Goal: Task Accomplishment & Management: Complete application form

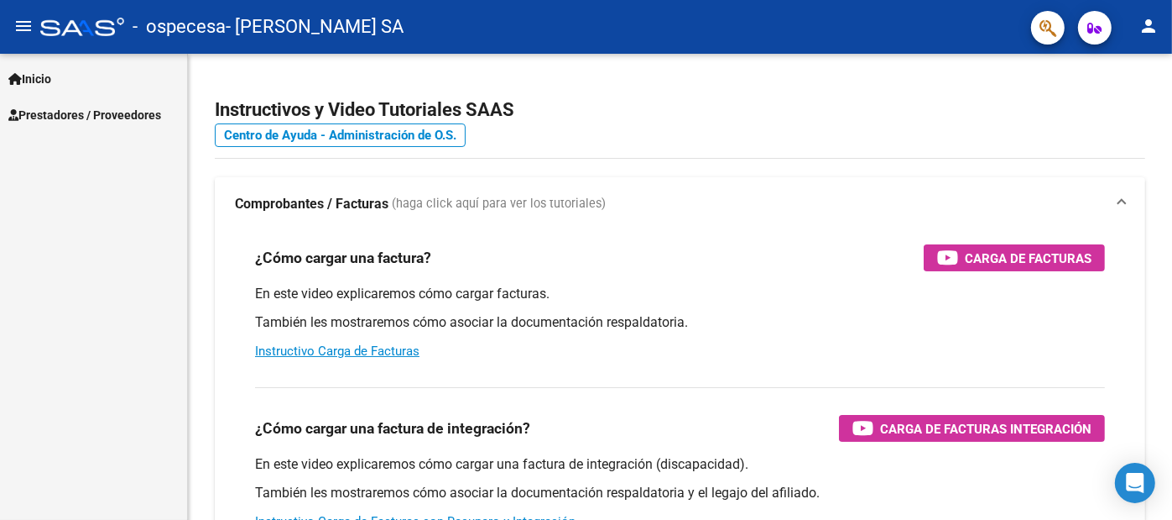
click at [78, 104] on link "Prestadores / Proveedores" at bounding box center [93, 115] width 187 height 36
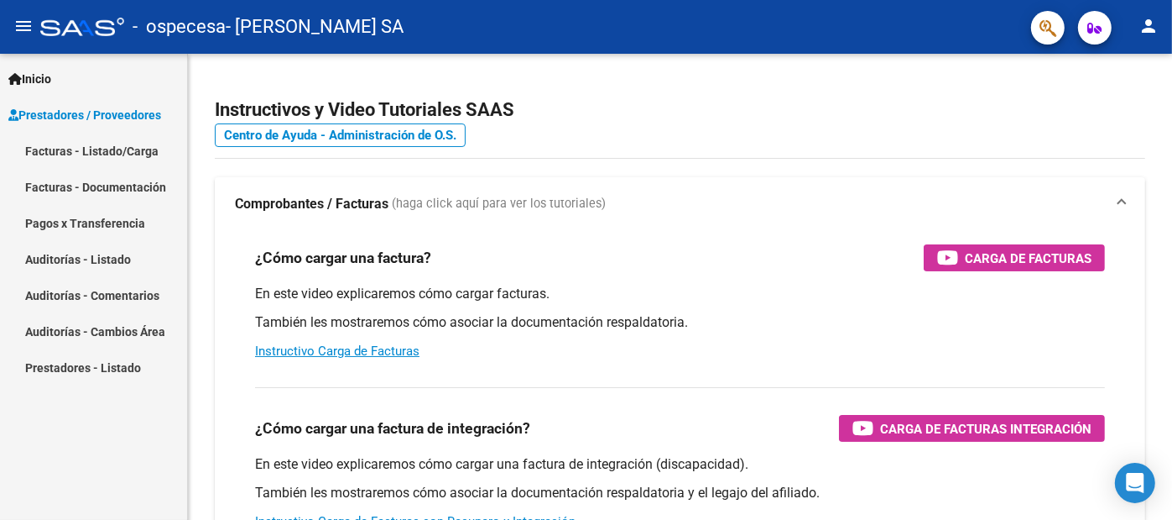
click at [107, 151] on link "Facturas - Listado/Carga" at bounding box center [93, 151] width 187 height 36
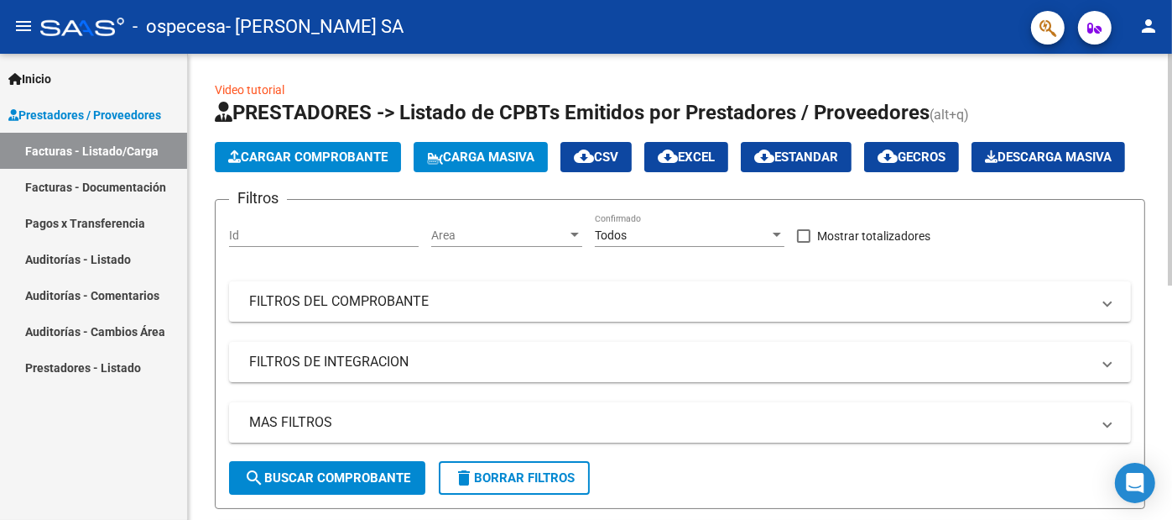
click at [337, 150] on span "Cargar Comprobante" at bounding box center [307, 156] width 159 height 15
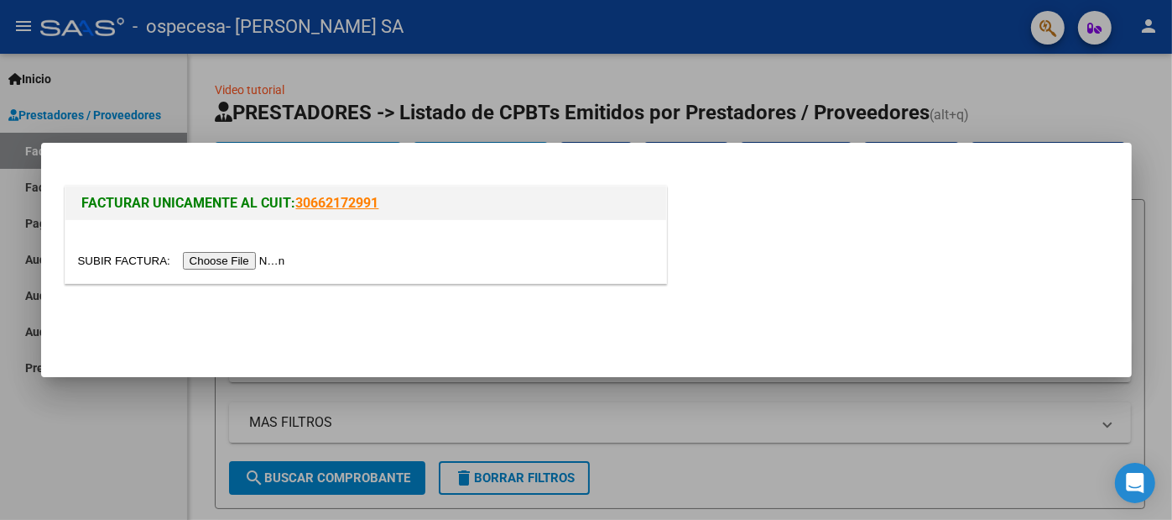
click at [268, 261] on input "file" at bounding box center [184, 261] width 212 height 18
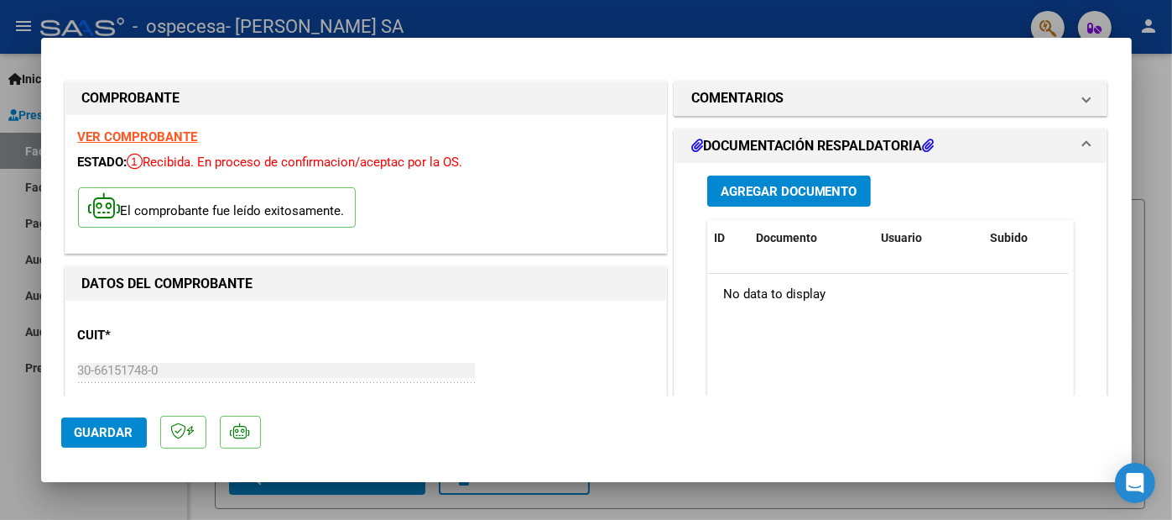
click at [782, 180] on button "Agregar Documento" at bounding box center [790, 190] width 164 height 31
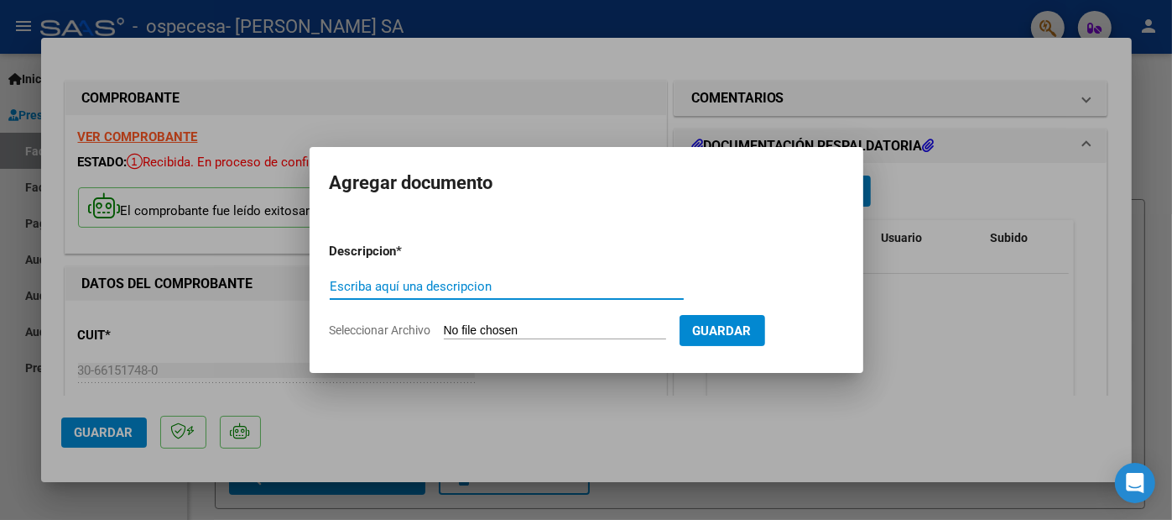
click at [564, 322] on app-file-uploader "Seleccionar Archivo" at bounding box center [505, 329] width 350 height 15
click at [550, 329] on input "Seleccionar Archivo" at bounding box center [555, 331] width 222 height 16
type input "C:\fakepath\OSPECESA [DATE].pdf"
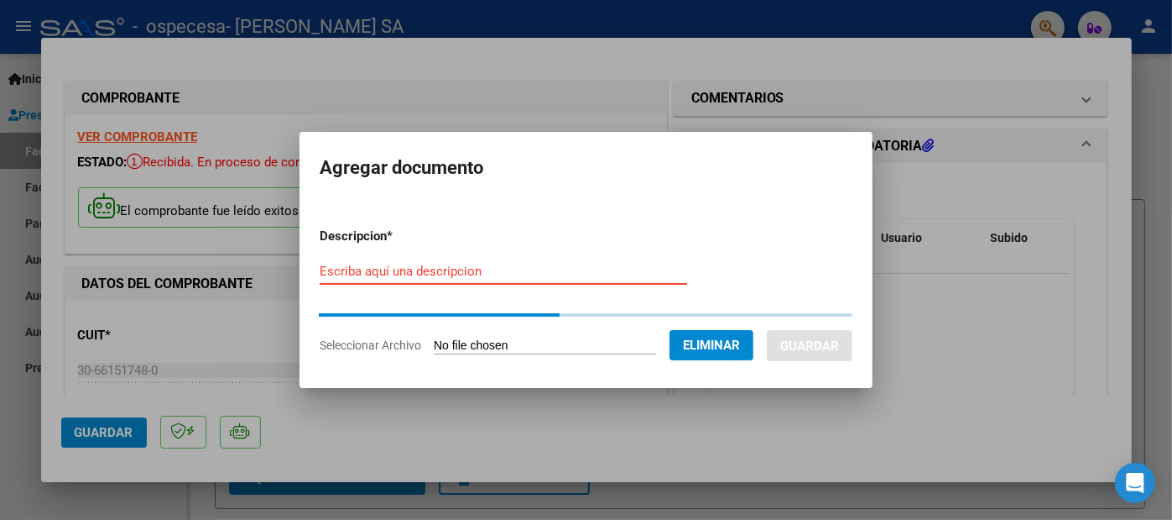
click at [349, 271] on input "Escriba aquí una descripcion" at bounding box center [504, 271] width 368 height 15
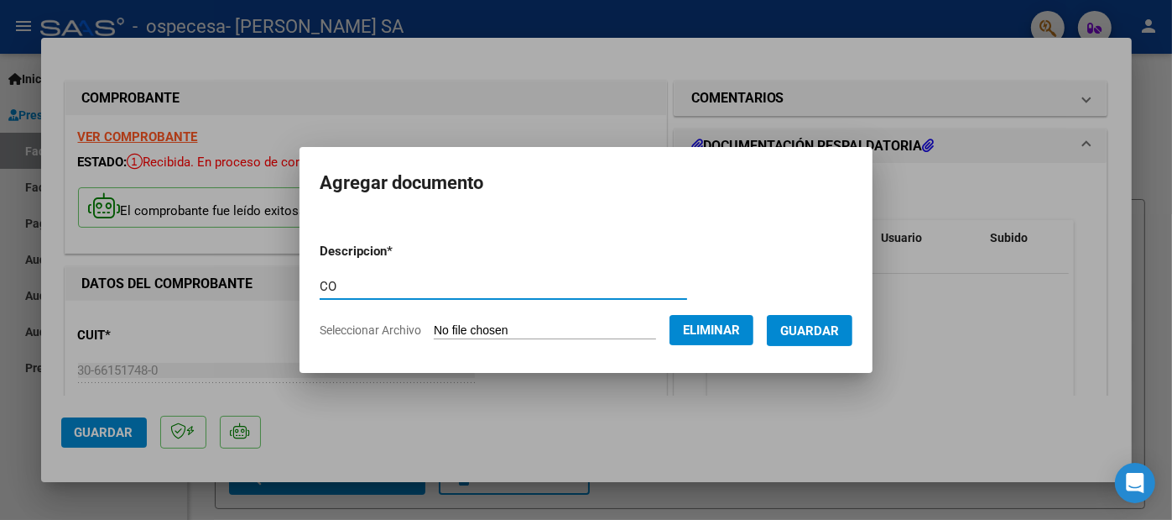
type input "C"
type input "ATENCIÓN AMBULATORIA [DATE]"
click at [817, 323] on span "Guardar" at bounding box center [810, 330] width 59 height 15
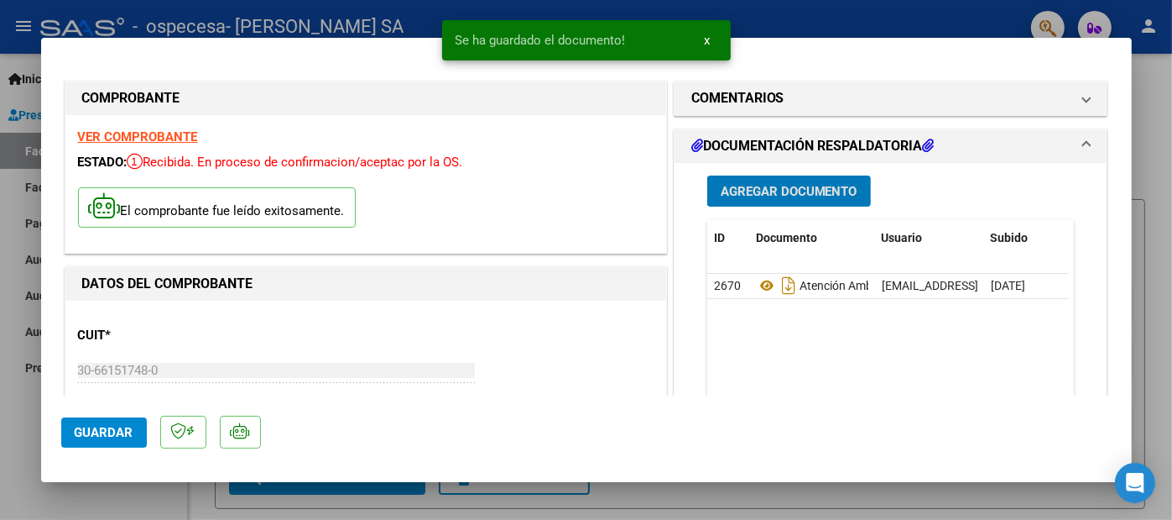
click at [834, 191] on span "Agregar Documento" at bounding box center [789, 191] width 137 height 15
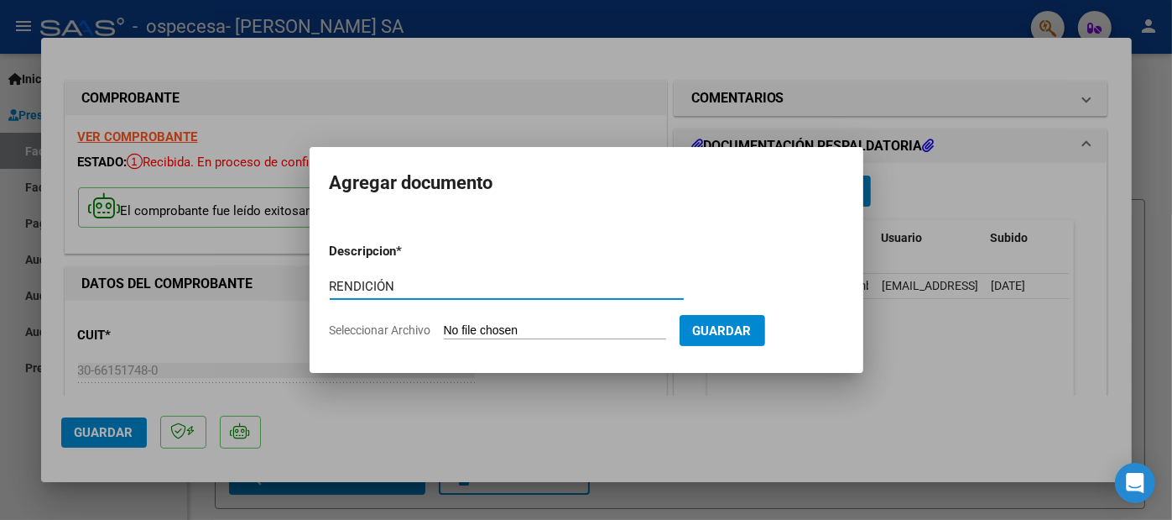
type input "RENDICIÓN"
click at [513, 319] on form "Descripcion * RENDICIÓN Escriba aquí una descripcion Seleccionar Archivo Guardar" at bounding box center [587, 290] width 514 height 123
click at [466, 328] on input "Seleccionar Archivo" at bounding box center [555, 331] width 222 height 16
type input "C:\fakepath\Rend.769 Ambulatorio [DATE].pdf"
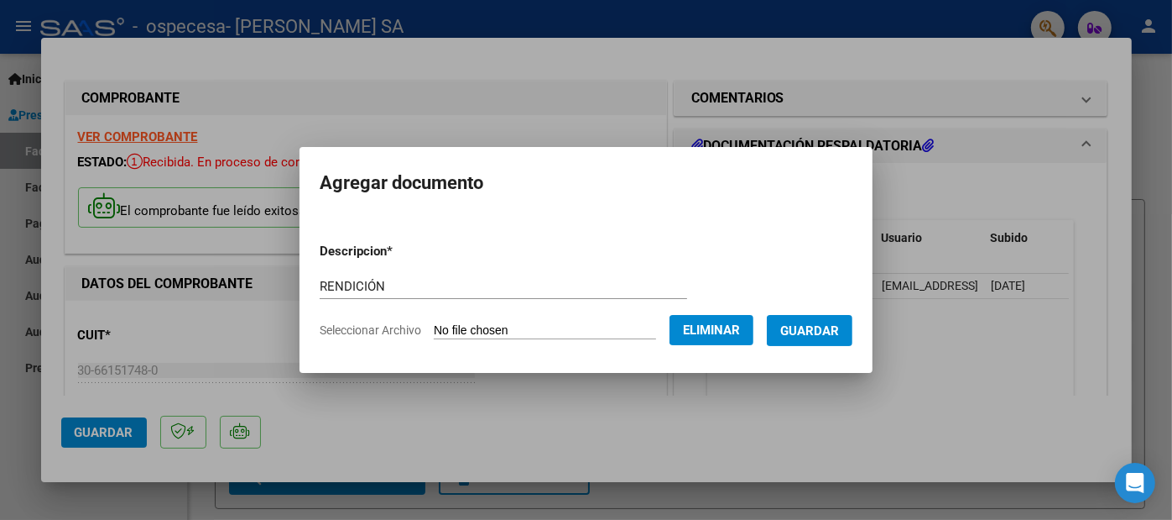
click at [833, 330] on span "Guardar" at bounding box center [810, 330] width 59 height 15
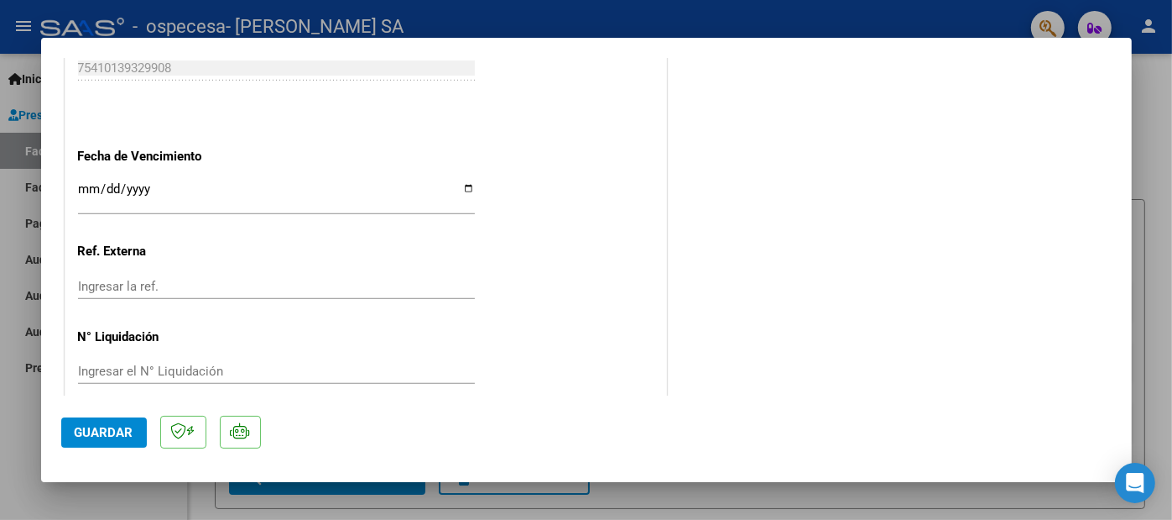
scroll to position [1002, 0]
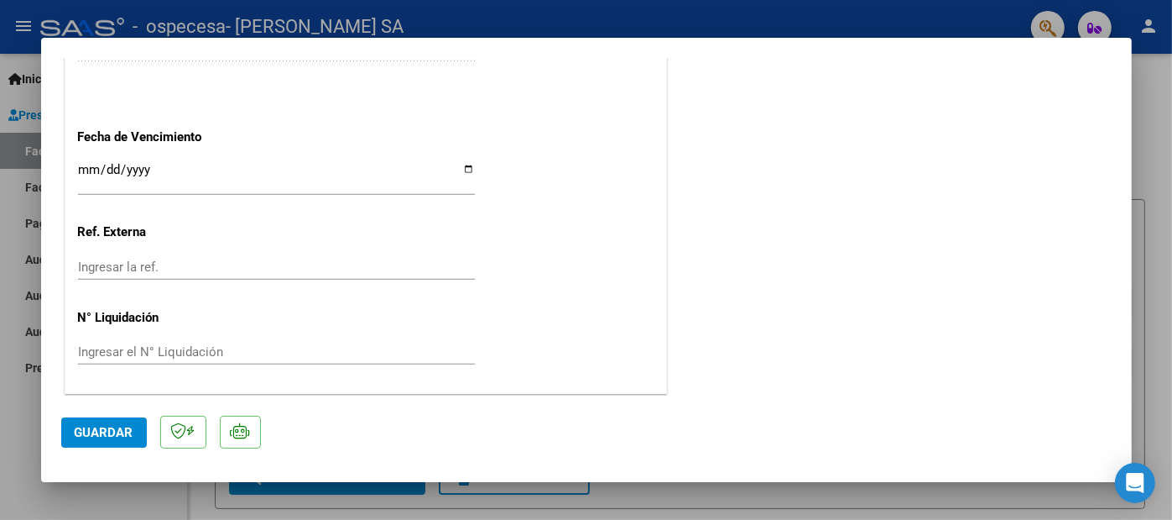
click at [93, 433] on span "Guardar" at bounding box center [104, 432] width 59 height 15
click at [125, 426] on span "Guardar" at bounding box center [104, 432] width 59 height 15
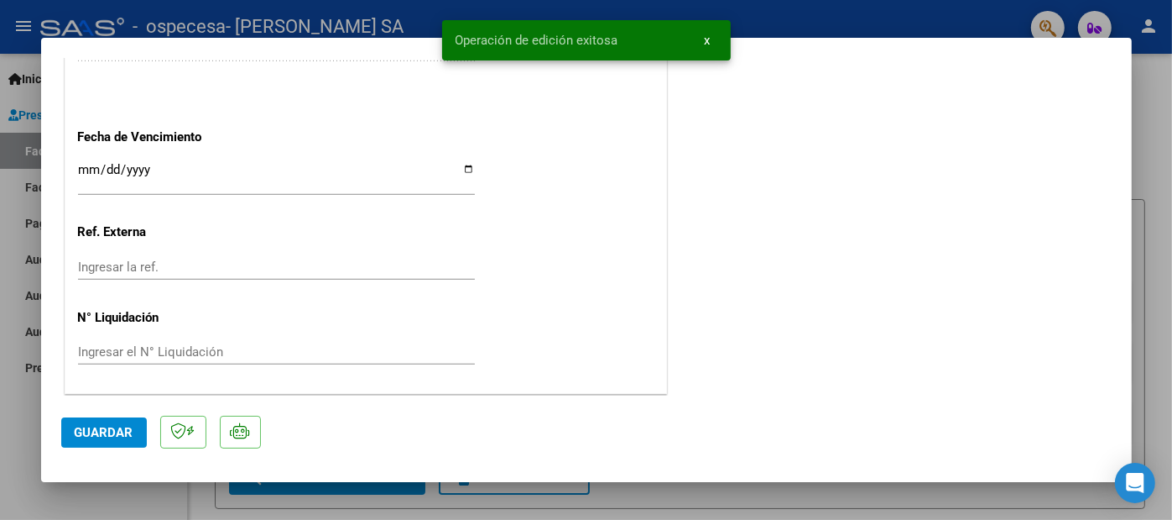
scroll to position [0, 0]
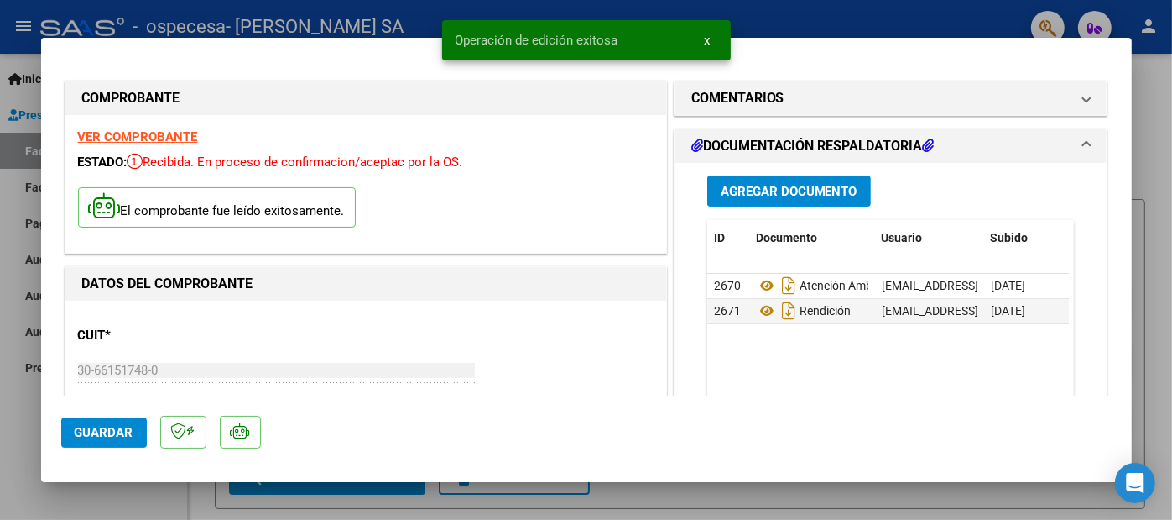
click at [1136, 230] on div at bounding box center [586, 260] width 1172 height 520
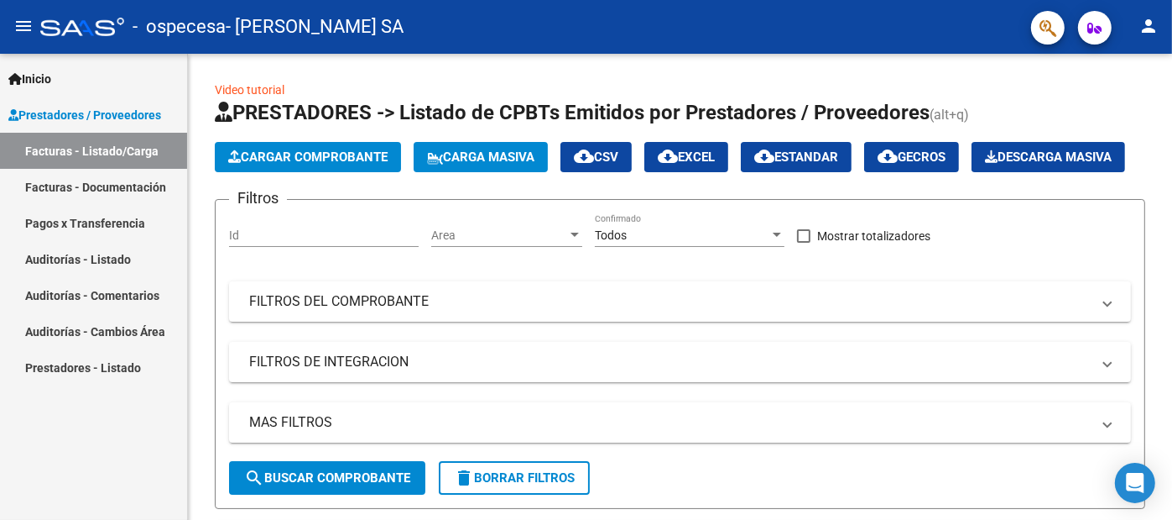
click at [88, 178] on link "Facturas - Documentación" at bounding box center [93, 187] width 187 height 36
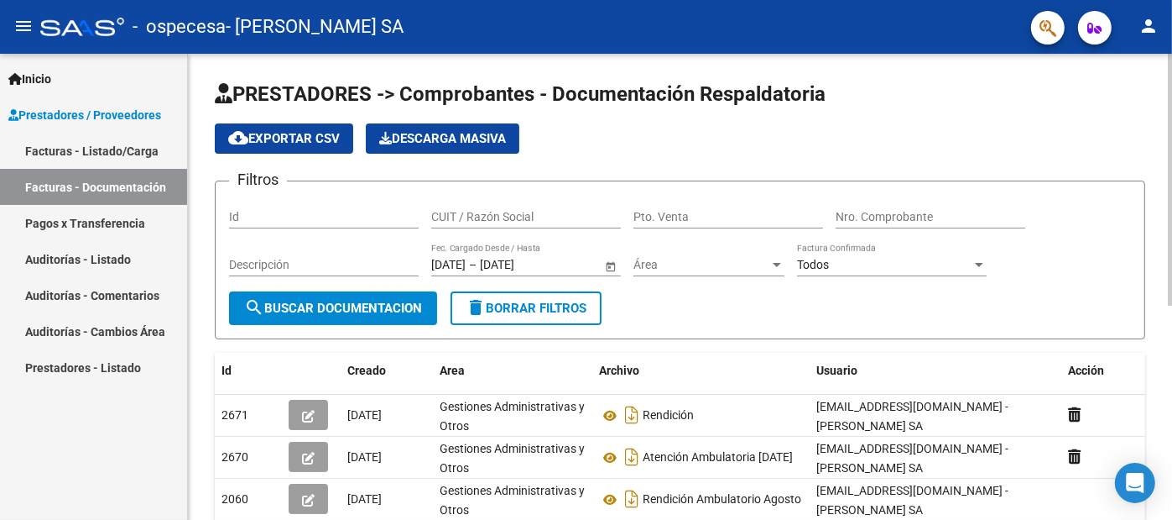
click at [1160, 175] on div "PRESTADORES -> Comprobantes - Documentación Respaldatoria cloud_download Export…" at bounding box center [682, 485] width 989 height 862
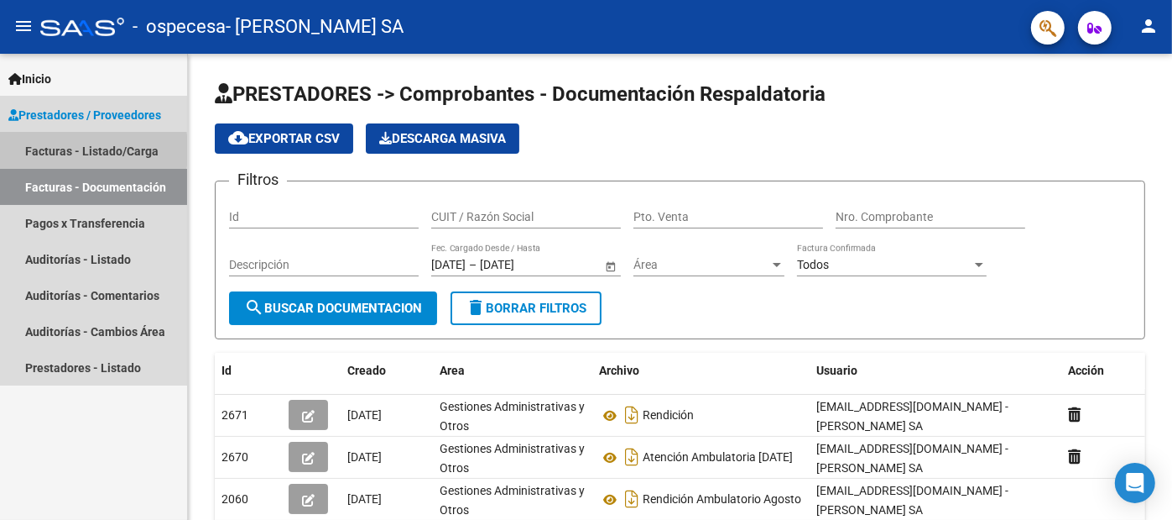
click at [34, 150] on link "Facturas - Listado/Carga" at bounding box center [93, 151] width 187 height 36
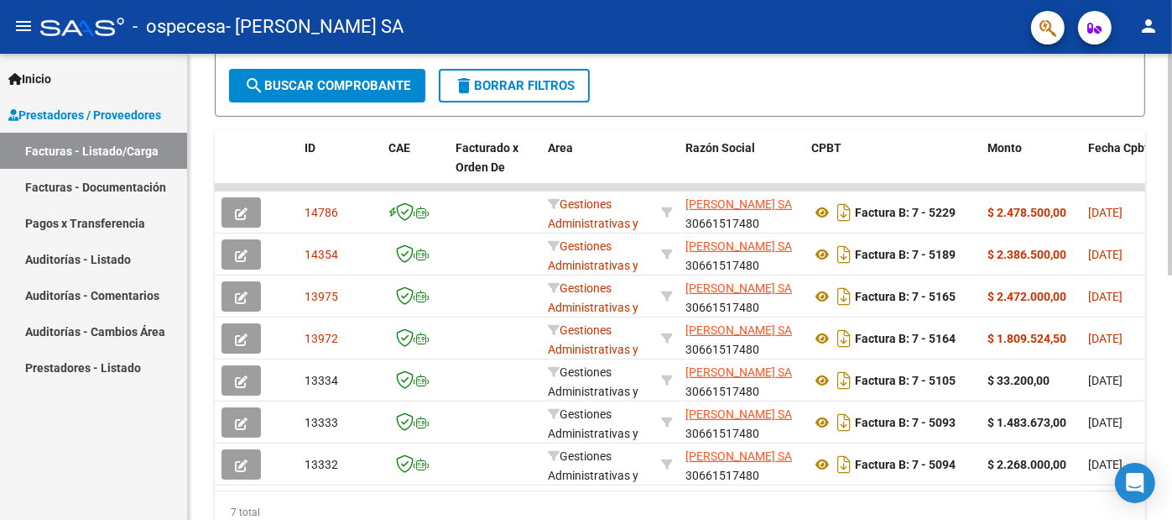
scroll to position [394, 0]
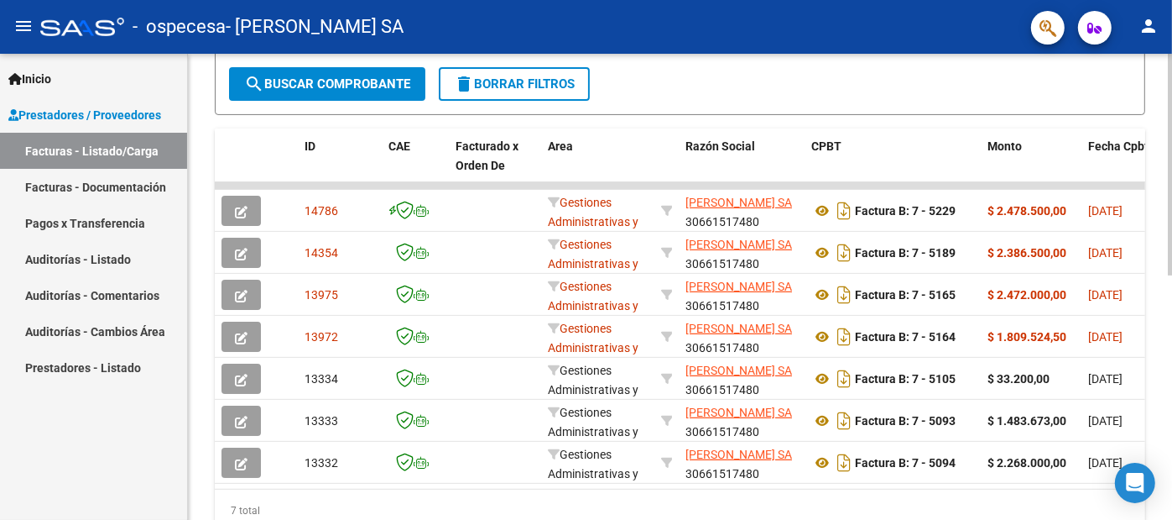
click at [1171, 371] on div at bounding box center [1170, 375] width 4 height 222
